Goal: Information Seeking & Learning: Understand process/instructions

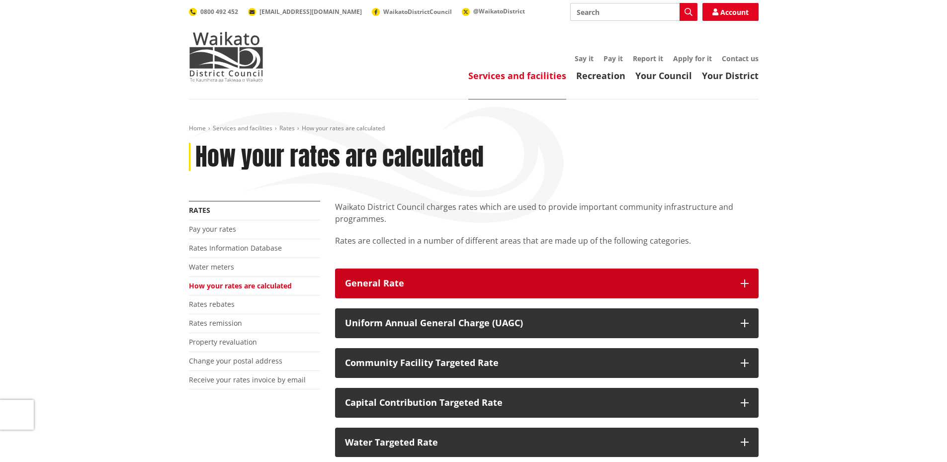
click at [370, 285] on div "General Rate" at bounding box center [538, 283] width 386 height 10
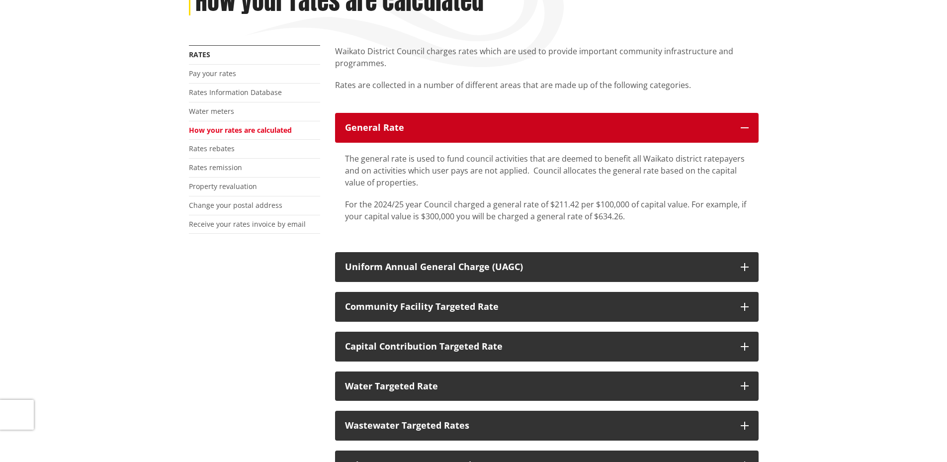
scroll to position [165, 0]
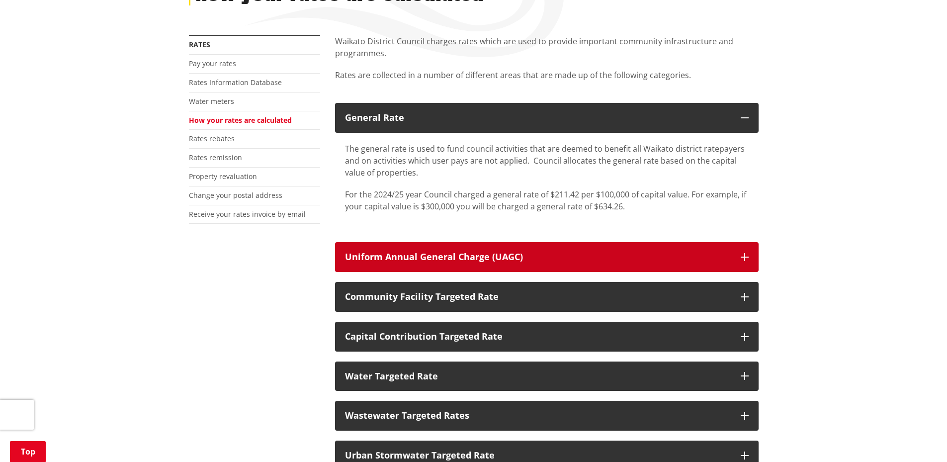
click at [378, 253] on div "Uniform Annual General Charge (UAGC)" at bounding box center [538, 257] width 386 height 10
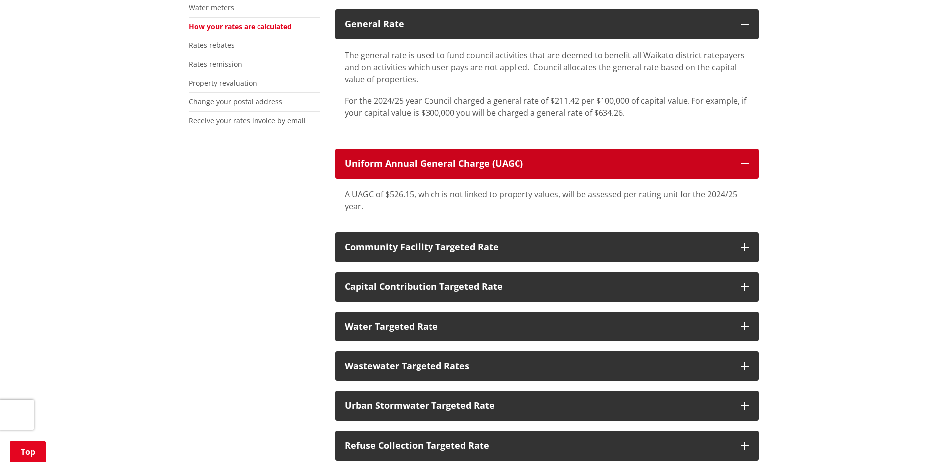
scroll to position [265, 0]
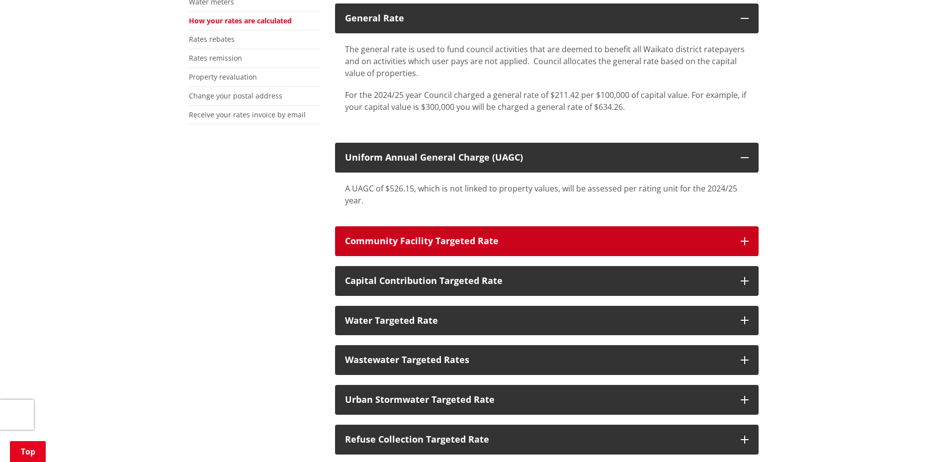
click at [379, 237] on div "Community Facility Targeted Rate" at bounding box center [538, 241] width 386 height 10
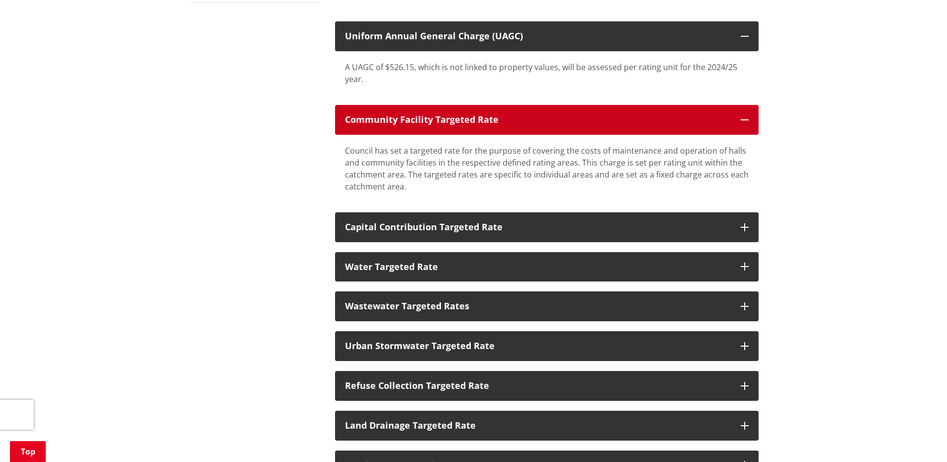
scroll to position [398, 0]
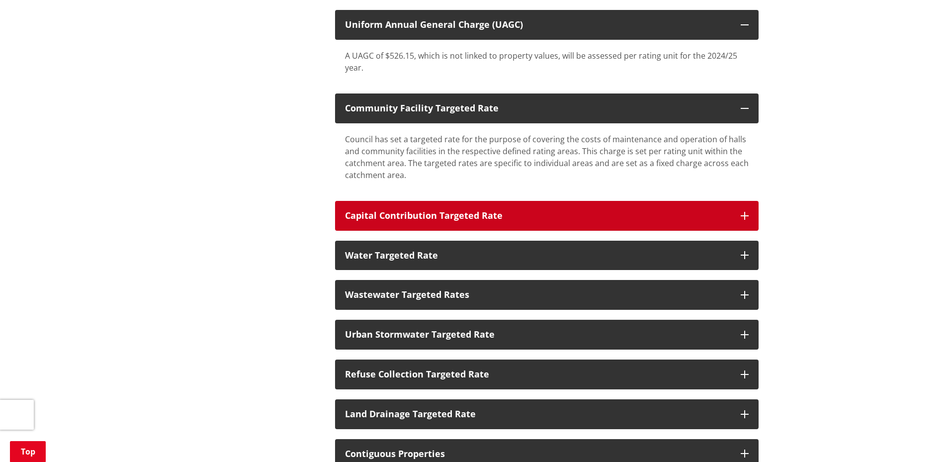
click at [364, 211] on div "Capital Contribution Targeted Rate" at bounding box center [538, 216] width 386 height 10
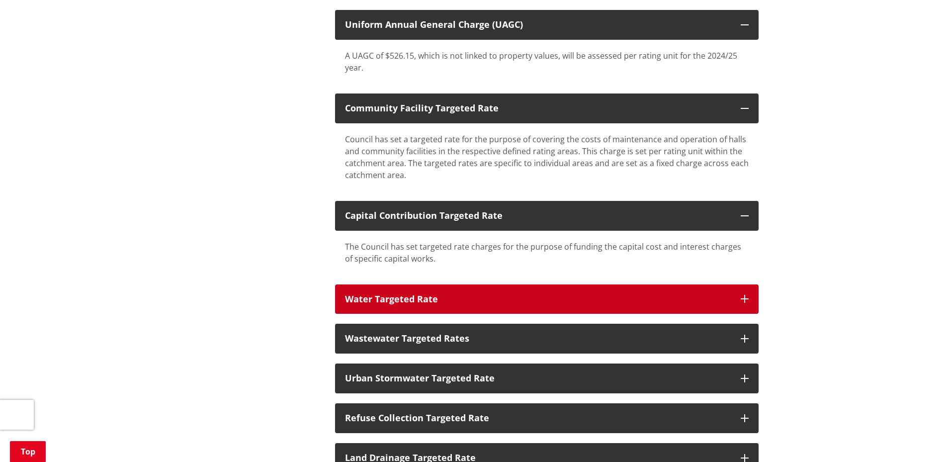
click at [381, 296] on div "Water Targeted Rate" at bounding box center [538, 299] width 386 height 10
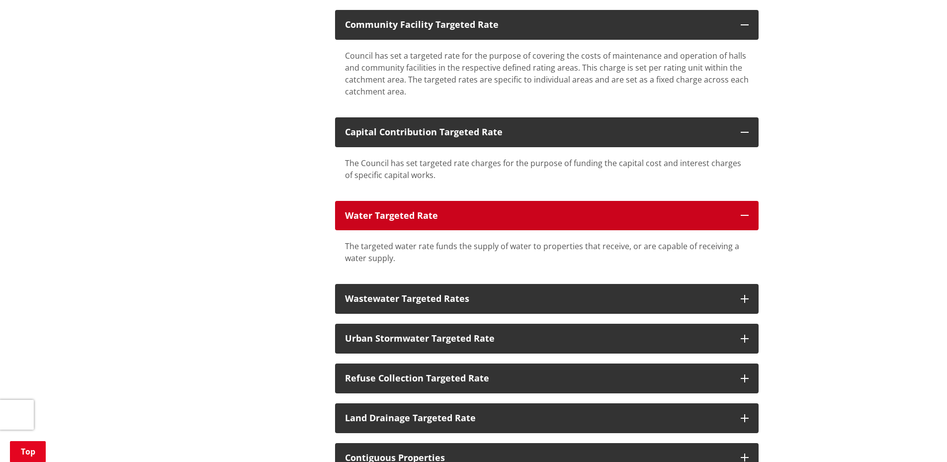
scroll to position [530, 0]
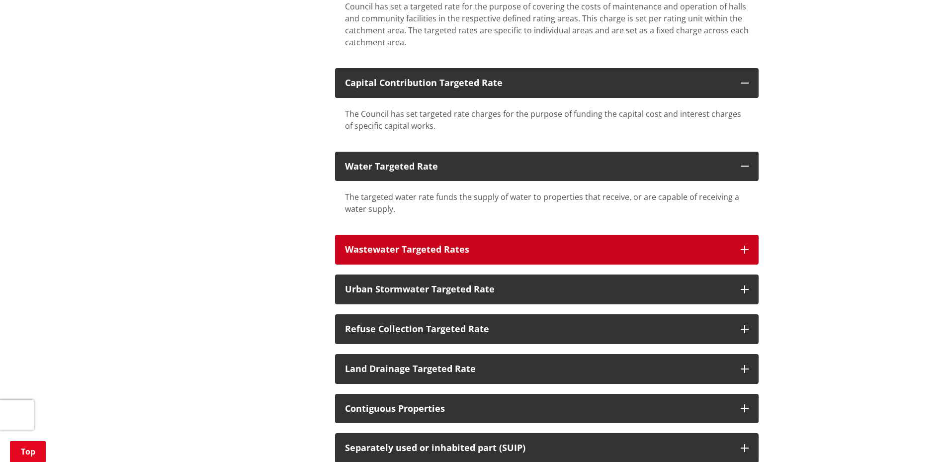
click at [385, 245] on div "Wastewater Targeted Rates" at bounding box center [538, 250] width 386 height 10
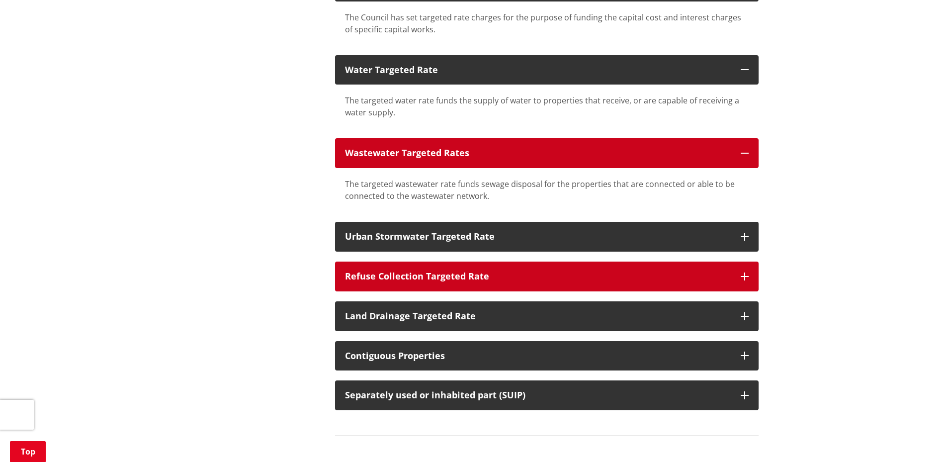
scroll to position [630, 0]
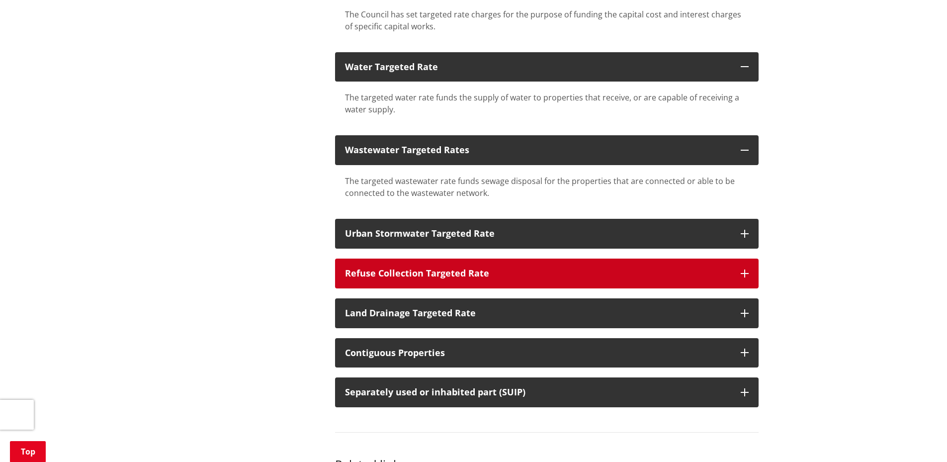
click at [383, 275] on div "Refuse Collection Targeted Rate" at bounding box center [538, 273] width 386 height 10
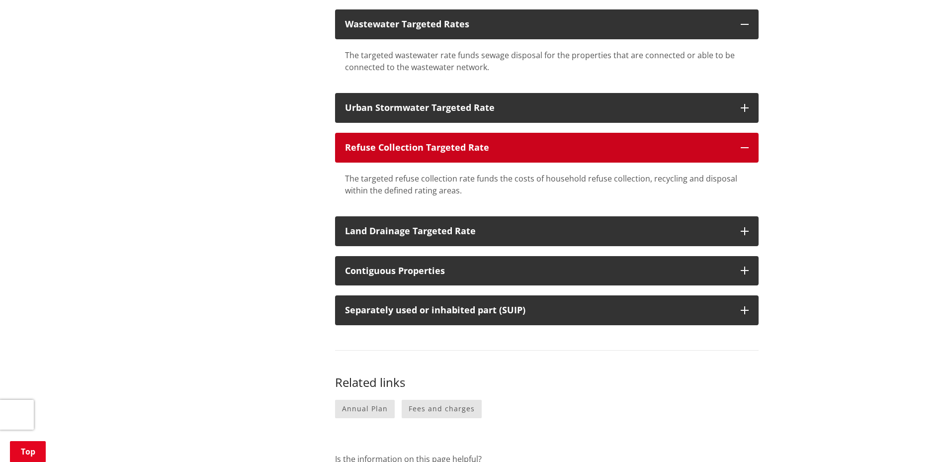
scroll to position [762, 0]
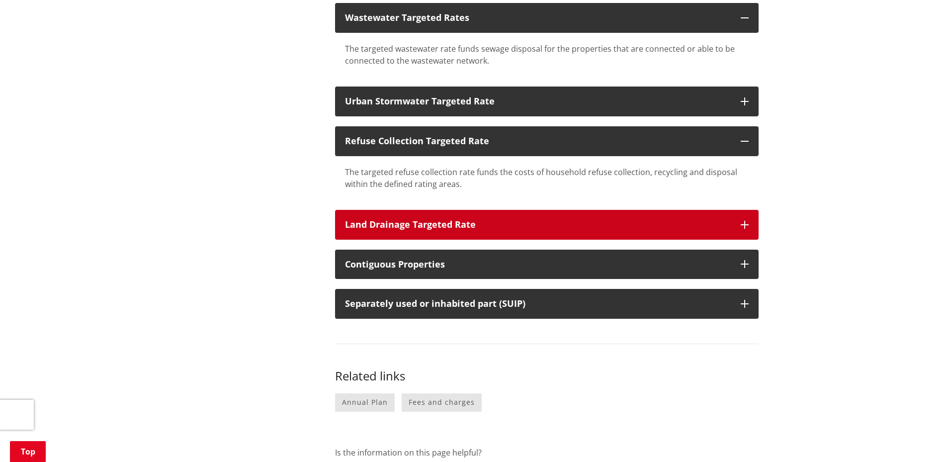
click at [381, 227] on div "Land Drainage Targeted Rate" at bounding box center [538, 225] width 386 height 10
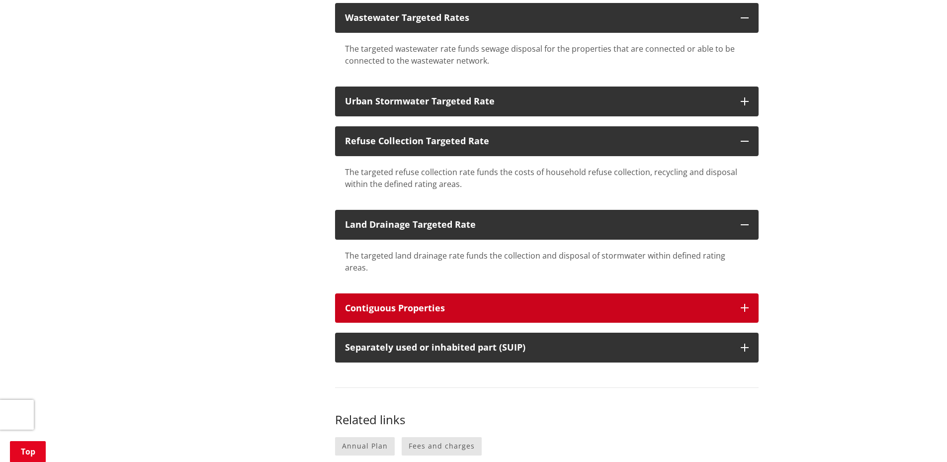
click at [391, 303] on div "Contiguous Properties" at bounding box center [538, 308] width 386 height 10
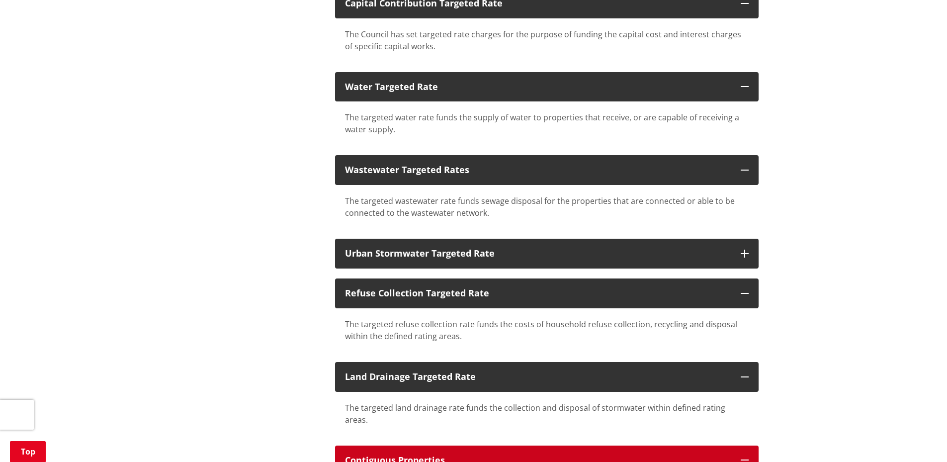
scroll to position [596, 0]
